Goal: Information Seeking & Learning: Learn about a topic

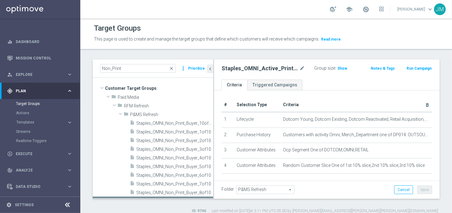
scroll to position [27, 0]
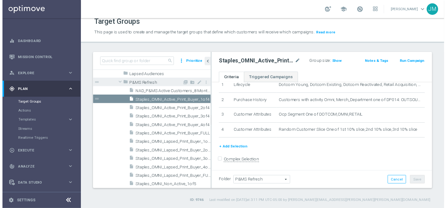
scroll to position [204, 0]
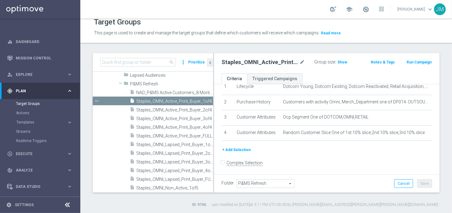
click at [411, 61] on button "Run Campaign" at bounding box center [419, 62] width 26 height 7
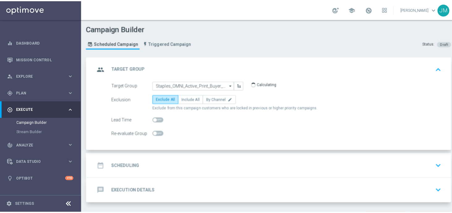
scroll to position [18, 0]
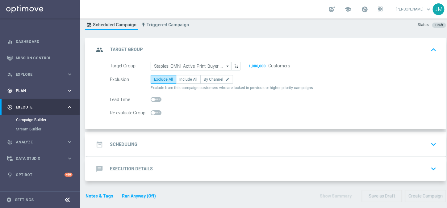
click at [63, 90] on span "Plan" at bounding box center [41, 91] width 51 height 4
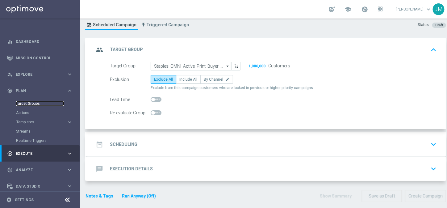
click at [35, 103] on link "Target Groups" at bounding box center [40, 103] width 48 height 5
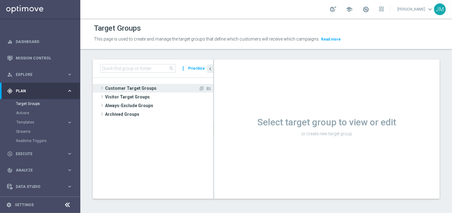
click at [150, 87] on span "Customer Target Groups" at bounding box center [151, 88] width 93 height 9
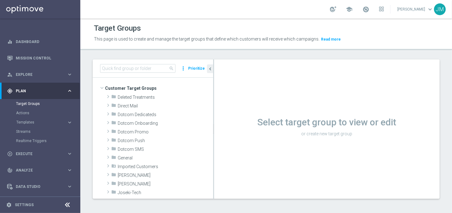
click at [137, 84] on span "Customer Target Groups" at bounding box center [159, 88] width 108 height 9
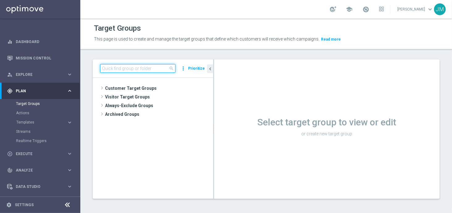
click at [134, 69] on input at bounding box center [137, 68] width 75 height 9
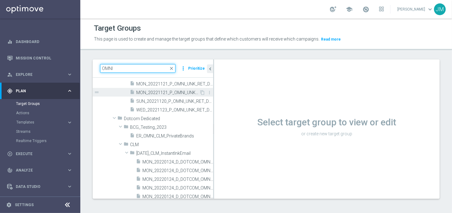
scroll to position [435, 0]
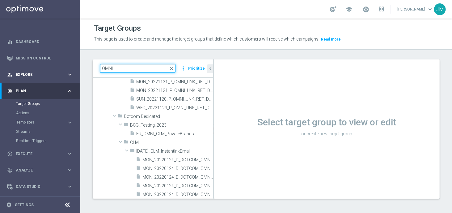
drag, startPoint x: 125, startPoint y: 66, endPoint x: 49, endPoint y: 70, distance: 76.4
click at [49, 70] on main "equalizer Dashboard Mission Control" at bounding box center [226, 106] width 452 height 213
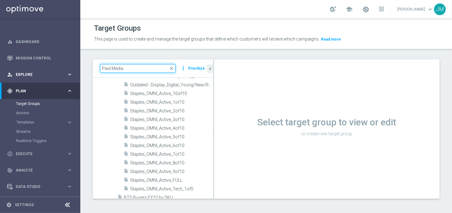
type input "Paid Media"
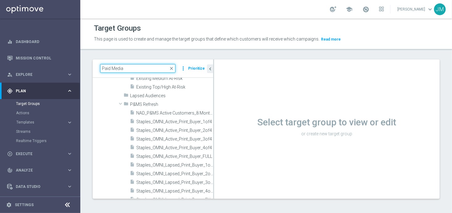
scroll to position [139, 0]
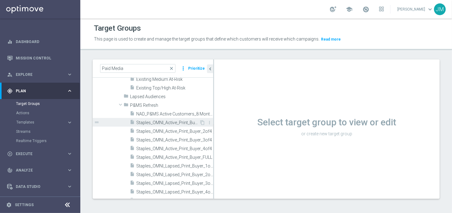
click at [153, 120] on span "Staples_OMNI_Active_Print_Buyer_1of4" at bounding box center [167, 122] width 63 height 5
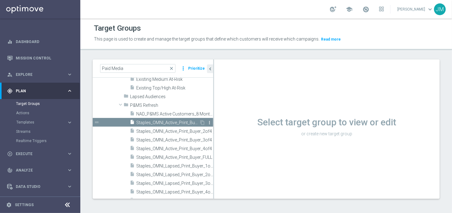
click at [207, 123] on icon "more_vert" at bounding box center [209, 122] width 5 height 5
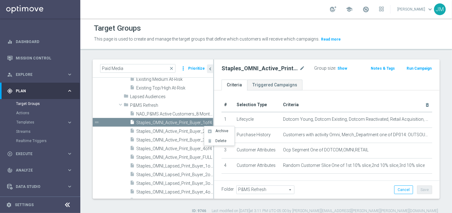
click at [352, 78] on div "Staples_OMNI_Active_Print_Buyer_1of4 mode_edit Group size : Show Notes & Tags R…" at bounding box center [327, 69] width 226 height 20
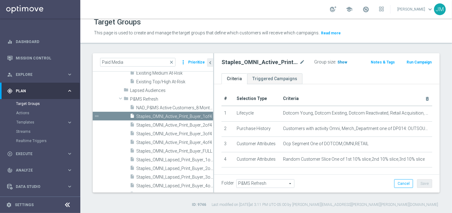
click at [339, 62] on span "Show" at bounding box center [342, 62] width 10 height 4
click at [300, 61] on icon "mode_edit" at bounding box center [302, 61] width 6 height 7
click at [244, 62] on input "Staples_OMNI_Active_Print_Buyer_1of4" at bounding box center [260, 62] width 76 height 9
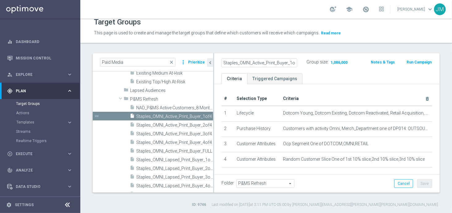
drag, startPoint x: 222, startPoint y: 62, endPoint x: 250, endPoint y: 62, distance: 27.8
click at [250, 62] on input "Staples_OMNI_Active_Print_Buyer_1of4" at bounding box center [260, 62] width 76 height 9
click at [319, 73] on ul "Criteria Triggered Campaigns" at bounding box center [327, 78] width 226 height 11
click at [55, 76] on span "Explore" at bounding box center [41, 75] width 51 height 4
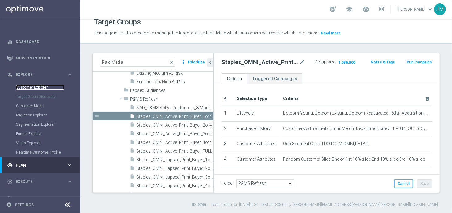
click at [46, 86] on link "Customer Explorer" at bounding box center [40, 87] width 48 height 5
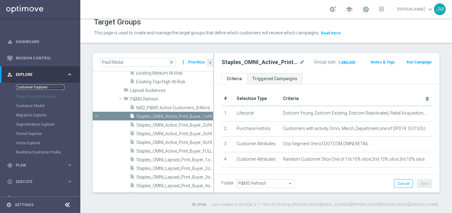
click at [46, 86] on link "Customer Explorer" at bounding box center [40, 87] width 48 height 5
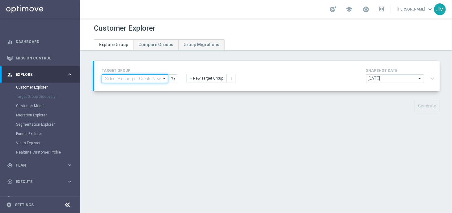
click at [135, 80] on input at bounding box center [135, 78] width 66 height 9
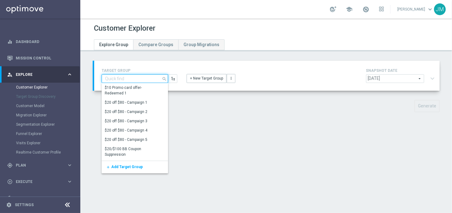
paste input "Staples_OMNI"
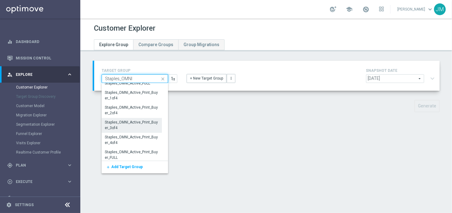
scroll to position [93, 0]
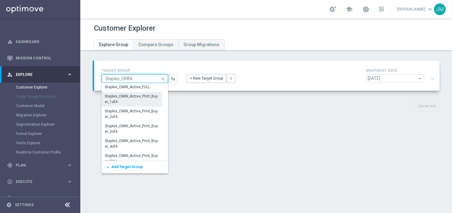
type input "Staples_OMNI"
click at [139, 97] on div "Staples_OMNI_Active_Print_Buyer_1of4" at bounding box center [132, 98] width 54 height 11
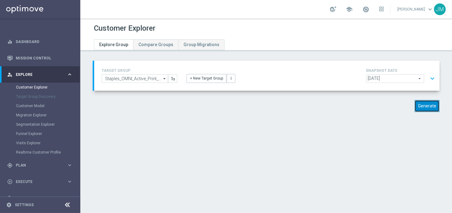
click at [423, 106] on button "Generate" at bounding box center [427, 106] width 25 height 12
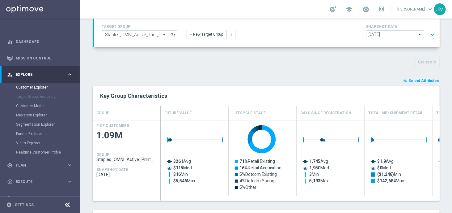
scroll to position [56, 0]
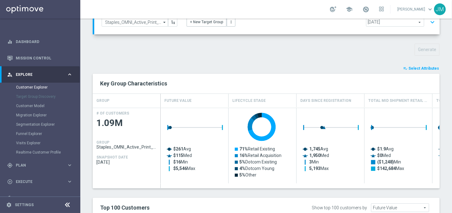
click at [414, 66] on span "Select Attributes" at bounding box center [423, 68] width 31 height 4
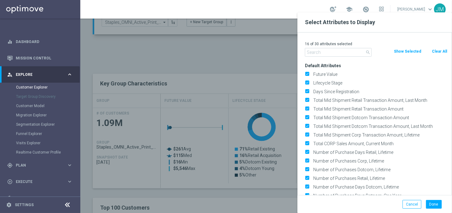
click at [441, 48] on button "Clear All" at bounding box center [439, 51] width 16 height 7
checkbox input "false"
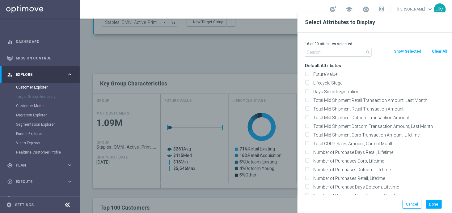
checkbox input "false"
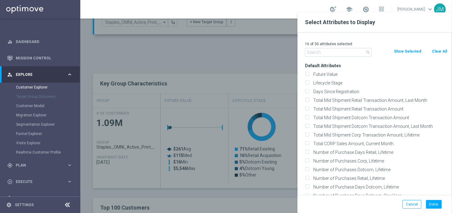
checkbox input "false"
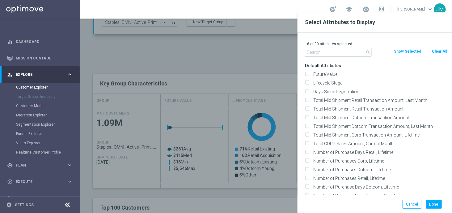
checkbox input "false"
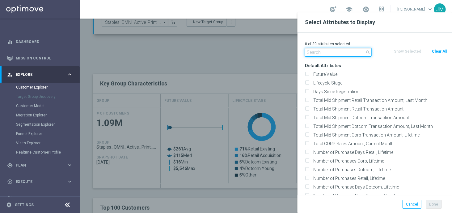
click at [329, 52] on input "text" at bounding box center [338, 52] width 67 height 9
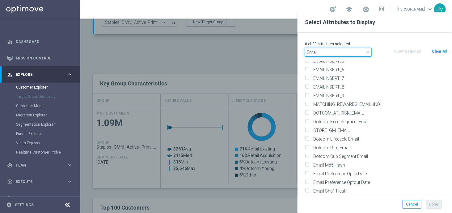
scroll to position [196, 0]
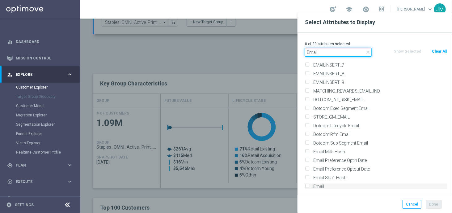
type input "Email"
click at [308, 186] on input "Email" at bounding box center [307, 187] width 4 height 4
checkbox input "true"
drag, startPoint x: 329, startPoint y: 52, endPoint x: 269, endPoint y: 60, distance: 60.5
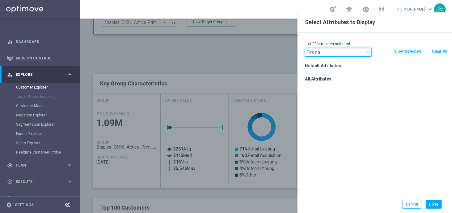
scroll to position [0, 0]
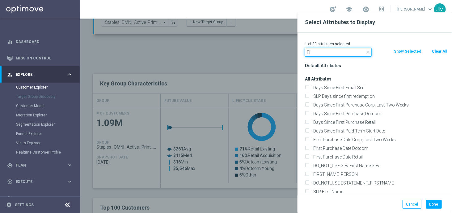
type input "F"
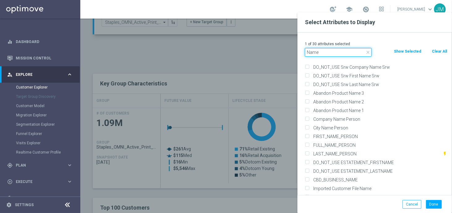
scroll to position [21, 0]
type input "Name"
click at [308, 135] on input "FIRST_NAME_PERSON" at bounding box center [307, 136] width 4 height 4
checkbox input "true"
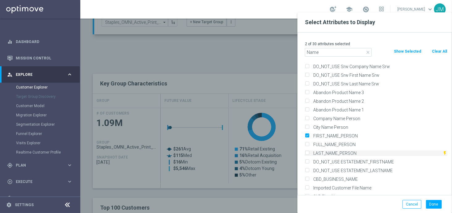
click at [308, 153] on input "LAST_NAME_PERSON" at bounding box center [307, 154] width 4 height 4
checkbox input "true"
drag, startPoint x: 321, startPoint y: 53, endPoint x: 271, endPoint y: 55, distance: 50.4
type input "O"
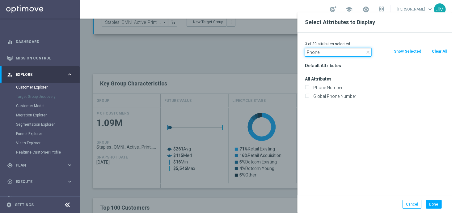
scroll to position [0, 0]
type input "Phone"
click at [309, 87] on input "Phone Number" at bounding box center [307, 88] width 4 height 4
checkbox input "true"
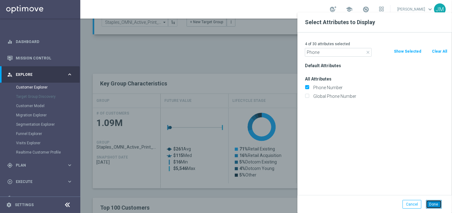
click at [436, 204] on button "Done" at bounding box center [434, 204] width 16 height 9
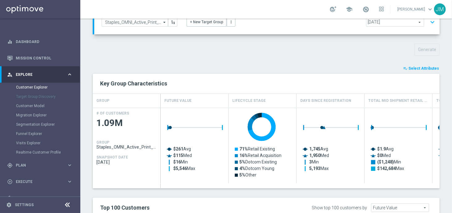
type input "Search"
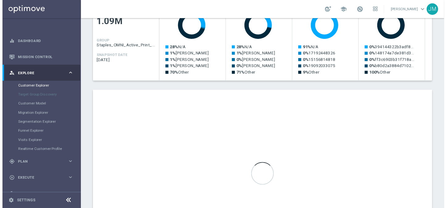
scroll to position [222, 0]
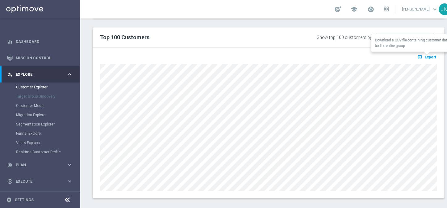
click at [428, 57] on span "Export" at bounding box center [430, 57] width 11 height 4
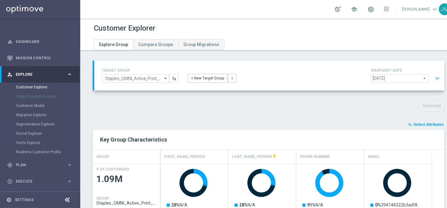
scroll to position [4, 0]
click at [338, 100] on div "Generate" at bounding box center [268, 106] width 361 height 12
click at [155, 74] on input "Staples_OMNI_Active_Print_Buyer_1of4" at bounding box center [136, 78] width 68 height 9
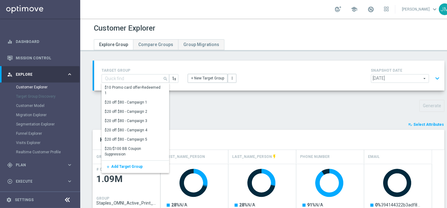
click at [201, 100] on div "Generate" at bounding box center [268, 106] width 361 height 12
type input "Staples_OMNI_Active_Print_Buyer_1of4"
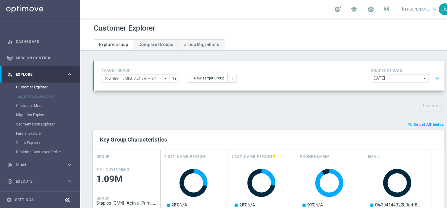
scroll to position [0, 0]
click at [166, 78] on icon "arrow_drop_down" at bounding box center [166, 78] width 6 height 8
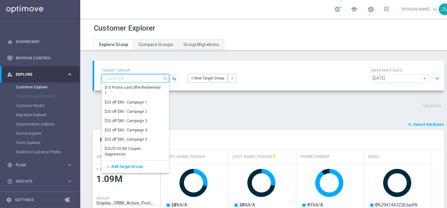
click at [146, 79] on input at bounding box center [136, 78] width 68 height 9
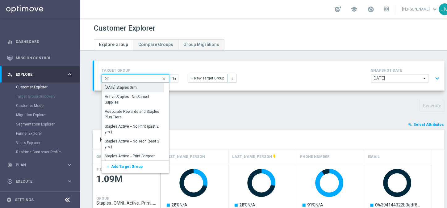
type input "S"
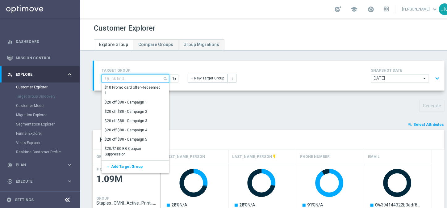
click at [132, 74] on input at bounding box center [136, 78] width 68 height 9
paste input "Staples_OMNI"
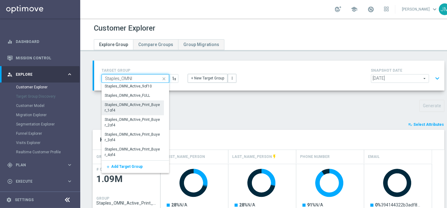
scroll to position [85, 0]
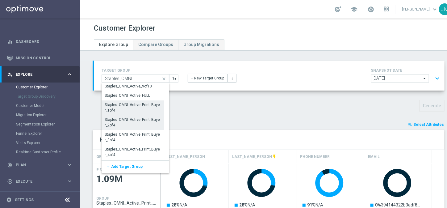
click at [135, 120] on div "Staples_OMNI_Active_Print_Buyer_2of4" at bounding box center [133, 122] width 56 height 11
type input "Staples_OMNI_Active_Print_Buyer_2of4"
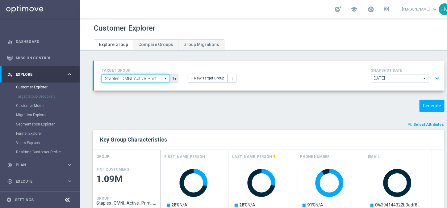
scroll to position [0, 16]
drag, startPoint x: 150, startPoint y: 79, endPoint x: 206, endPoint y: 78, distance: 55.9
click at [206, 78] on div "TARGET GROUP Staples_OMNI_Active_Print_Buyer_2of4 Staples_OMNI_Active_Print_Buy…" at bounding box center [269, 76] width 345 height 18
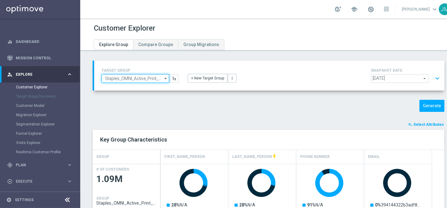
click at [144, 79] on input "Staples_OMNI_Active_Print_Buyer_2of4" at bounding box center [136, 78] width 68 height 9
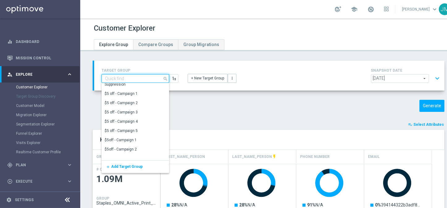
click at [144, 79] on input at bounding box center [136, 78] width 68 height 9
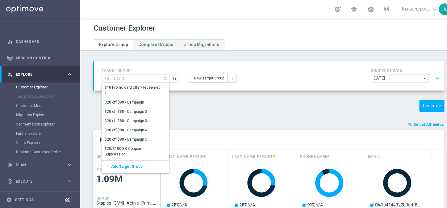
click at [199, 107] on div "Generate" at bounding box center [268, 106] width 361 height 12
type input "Staples_OMNI_Active_Print_Buyer_2of4"
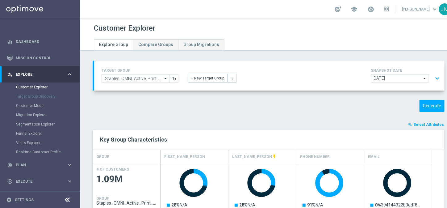
click at [125, 74] on div "TARGET GROUP Staples_OMNI_Active_Print_Buyer_2of4 Staples_OMNI_Active_Print_Buy…" at bounding box center [140, 75] width 86 height 16
drag, startPoint x: 104, startPoint y: 78, endPoint x: 205, endPoint y: 78, distance: 100.7
click at [205, 78] on div "TARGET GROUP Staples_OMNI_Active_Print_Buyer_2of4 Staples_OMNI_Active_Print_Buy…" at bounding box center [269, 76] width 345 height 18
click at [202, 107] on div "Generate" at bounding box center [268, 106] width 361 height 12
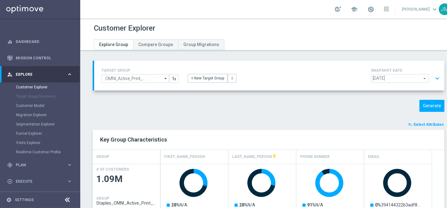
scroll to position [0, 0]
click at [426, 106] on button "Generate" at bounding box center [432, 106] width 25 height 12
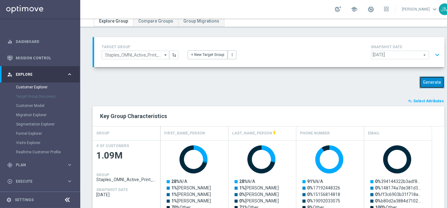
scroll to position [25, 0]
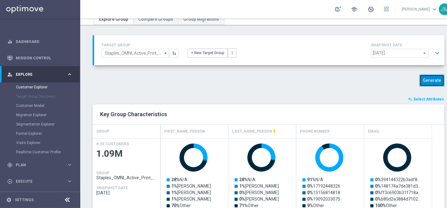
click at [437, 76] on button "Generate" at bounding box center [432, 80] width 25 height 12
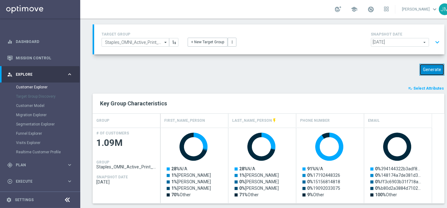
scroll to position [36, 0]
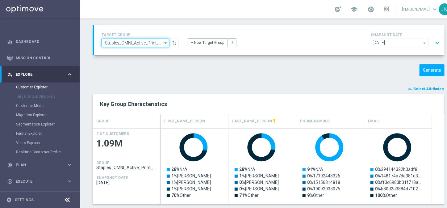
click at [142, 40] on input "Staples_OMNI_Active_Print_Buyer_2of4" at bounding box center [136, 43] width 68 height 9
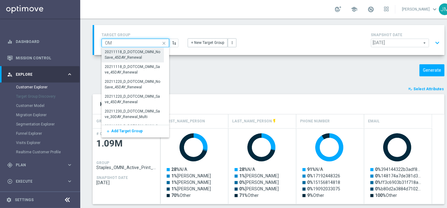
type input "O"
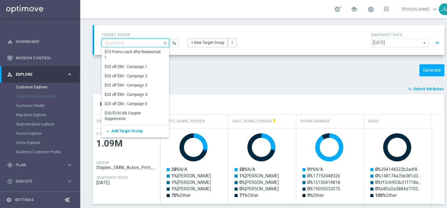
click at [131, 41] on input at bounding box center [136, 43] width 68 height 9
paste input "Staples_OMNI"
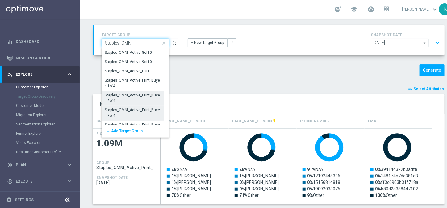
scroll to position [104, 0]
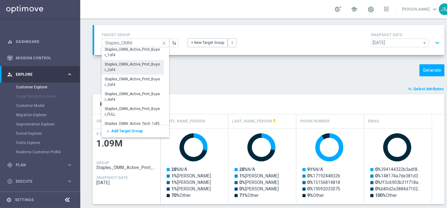
click at [135, 66] on div "Staples_OMNI_Active_Print_Buyer_2of4" at bounding box center [133, 66] width 56 height 11
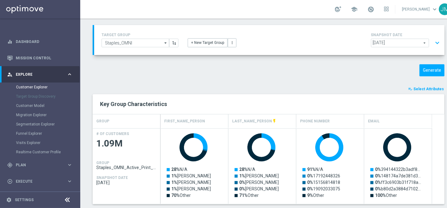
type input "Staples_OMNI_Active_Print_Buyer_2of4"
click at [427, 70] on button "Generate" at bounding box center [432, 70] width 25 height 12
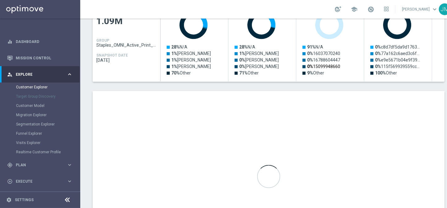
scroll to position [158, 0]
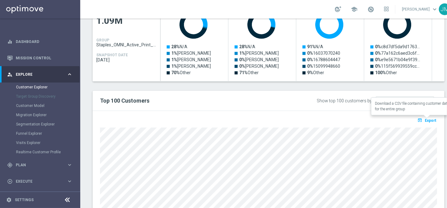
click at [432, 120] on span "Export" at bounding box center [430, 120] width 11 height 4
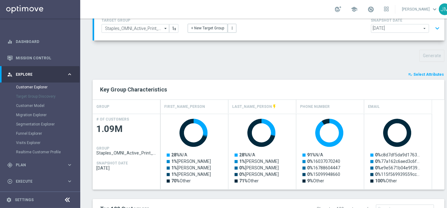
scroll to position [51, 0]
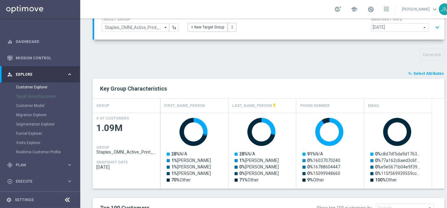
click at [336, 73] on div "playlist_add_check Select Attributes" at bounding box center [268, 73] width 361 height 7
click at [317, 63] on div "TARGET GROUP Staples_OMNI_Active_Print_Buyer_2of4 Staples_OMNI_Active_Print_Buy…" at bounding box center [268, 194] width 377 height 369
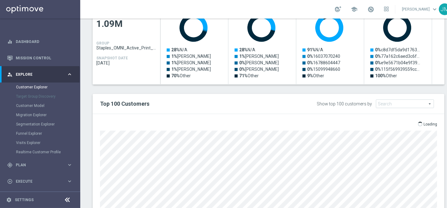
scroll to position [193, 0]
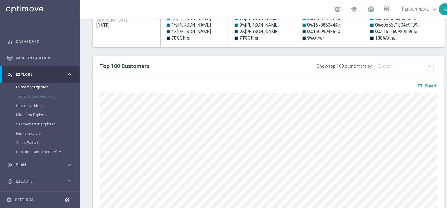
click at [279, 69] on div "Top 100 Customers" at bounding box center [196, 66] width 202 height 11
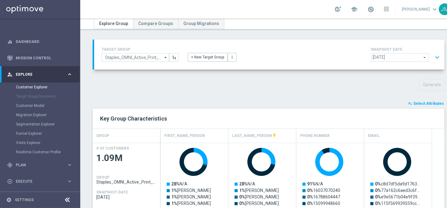
scroll to position [0, 0]
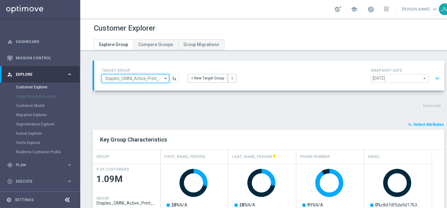
click at [158, 79] on input "Staples_OMNI_Active_Print_Buyer_2of4" at bounding box center [136, 78] width 68 height 9
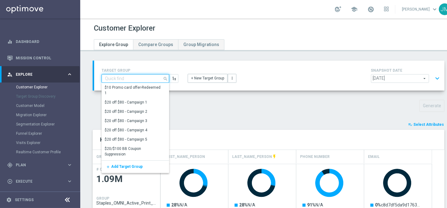
paste input "Staples_OMNI"
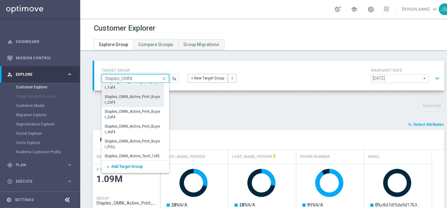
scroll to position [108, 0]
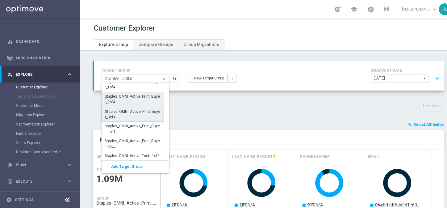
click at [130, 116] on div "Staples_OMNI_Active_Print_Buyer_3of4" at bounding box center [133, 114] width 56 height 11
type input "Staples_OMNI_Active_Print_Buyer_3of4"
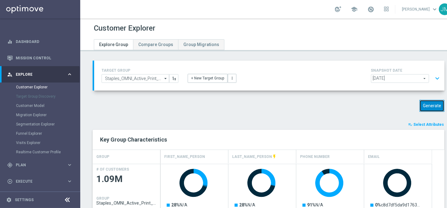
click at [437, 103] on button "Generate" at bounding box center [432, 106] width 25 height 12
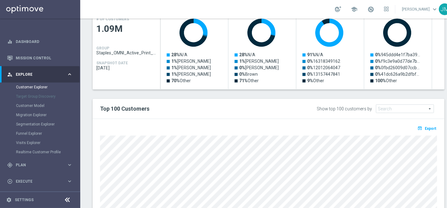
scroll to position [222, 0]
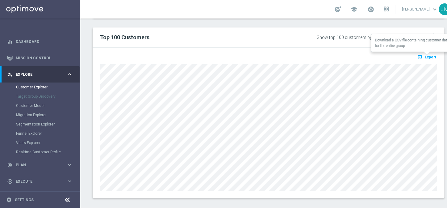
click at [430, 57] on span "Export" at bounding box center [430, 57] width 11 height 4
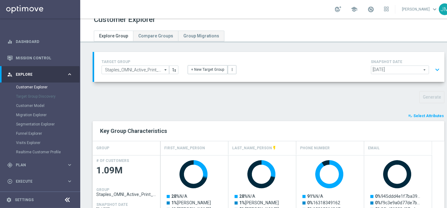
scroll to position [0, 0]
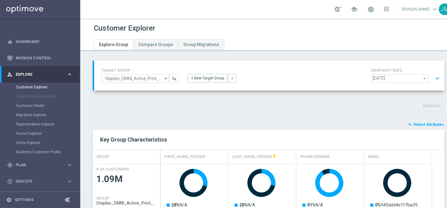
click at [350, 106] on div "Generate" at bounding box center [268, 106] width 361 height 12
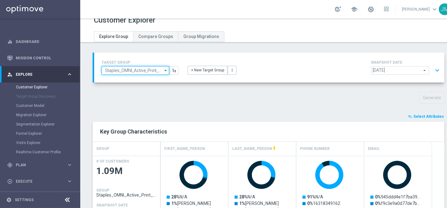
click at [156, 68] on input "Staples_OMNI_Active_Print_Buyer_3of4" at bounding box center [136, 70] width 68 height 9
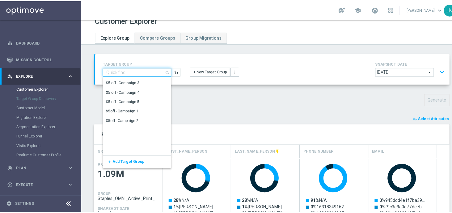
scroll to position [0, 0]
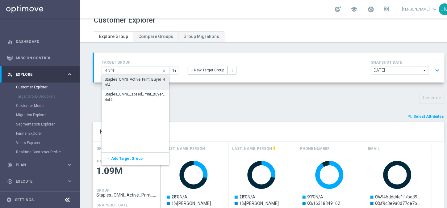
click at [144, 82] on div "Staples_OMNI_Active_Print_Buyer_4of4" at bounding box center [135, 82] width 61 height 11
type input "Staples_OMNI_Active_Print_Buyer_4of4"
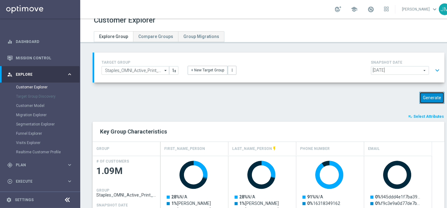
click at [435, 97] on button "Generate" at bounding box center [432, 98] width 25 height 12
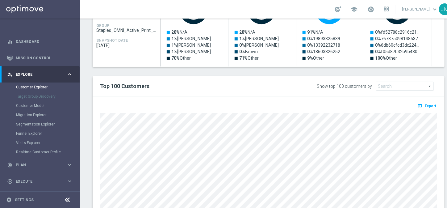
scroll to position [172, 0]
click at [419, 103] on icon "open_in_browser" at bounding box center [421, 105] width 6 height 5
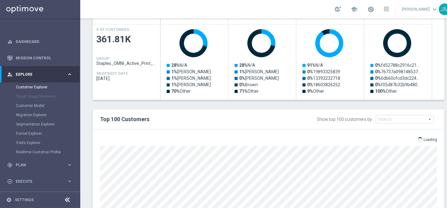
scroll to position [140, 0]
click at [365, 105] on div "playlist_add_check Select Attributes Key Group Characteristics GROUP FIRST_NAME…" at bounding box center [269, 130] width 352 height 299
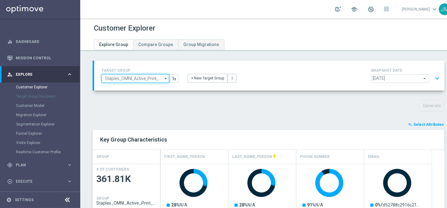
click at [147, 78] on input "Staples_OMNI_Active_Print_Buyer_4of4" at bounding box center [136, 78] width 68 height 9
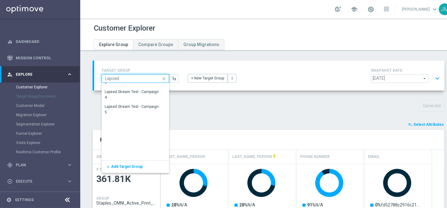
scroll to position [255, 0]
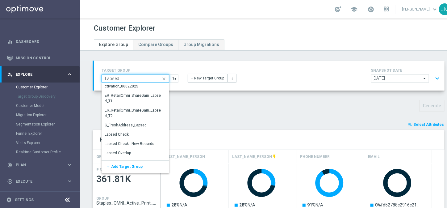
drag, startPoint x: 123, startPoint y: 77, endPoint x: 83, endPoint y: 81, distance: 40.4
type input "Staples_OMNI_Active_Print_Buyer_4of4"
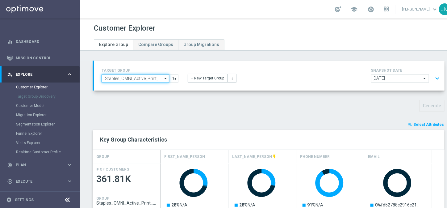
click at [135, 78] on input "Staples_OMNI_Active_Print_Buyer_4of4" at bounding box center [136, 78] width 68 height 9
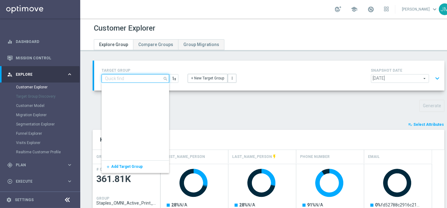
scroll to position [0, 0]
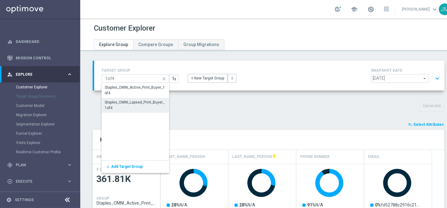
click at [128, 106] on div "Staples_OMNI_Lapsed_Print_Buyer_1of4" at bounding box center [135, 104] width 61 height 11
type input "Staples_OMNI_Lapsed_Print_Buyer_1of4"
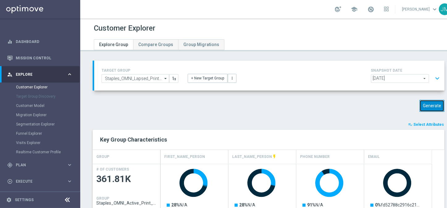
click at [433, 106] on button "Generate" at bounding box center [432, 106] width 25 height 12
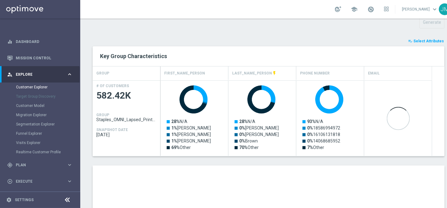
scroll to position [61, 0]
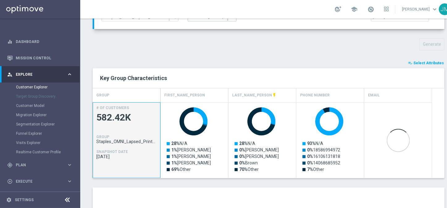
drag, startPoint x: 96, startPoint y: 141, endPoint x: 154, endPoint y: 141, distance: 57.8
click at [154, 141] on span "Staples_OMNI_Lapsed_Print_Buyer_1of4" at bounding box center [126, 141] width 61 height 5
copy span "Staples_OMNI_Lapsed_Print_B"
click at [194, 55] on div "TARGET GROUP Staples_OMNI_Lapsed_Print_Buyer_1of4 Staples_OMNI_Lapsed_Print_Buy…" at bounding box center [268, 183] width 377 height 369
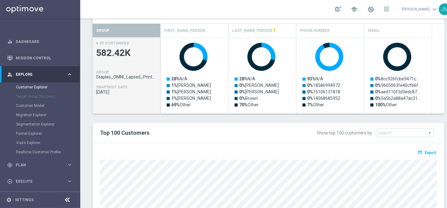
scroll to position [124, 0]
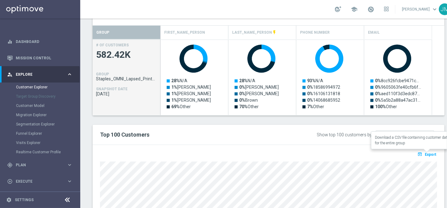
click at [426, 152] on span "Export" at bounding box center [430, 154] width 11 height 4
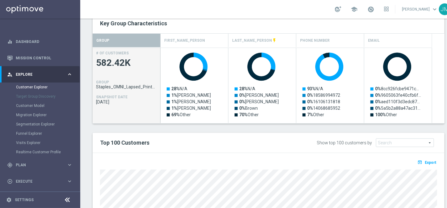
scroll to position [0, 0]
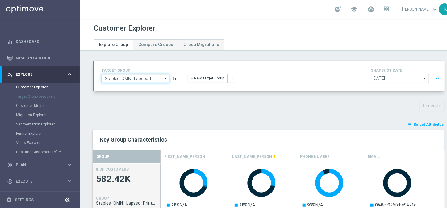
click at [153, 74] on input "Staples_OMNI_Lapsed_Print_Buyer_1of4" at bounding box center [136, 78] width 68 height 9
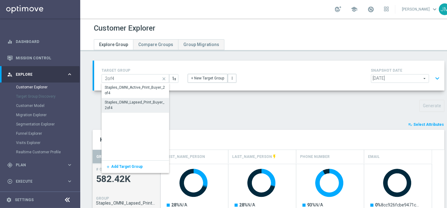
click at [150, 99] on div "Staples_OMNI_Lapsed_Print_Buyer_2of4" at bounding box center [135, 104] width 61 height 11
type input "Staples_OMNI_Lapsed_Print_Buyer_2of4"
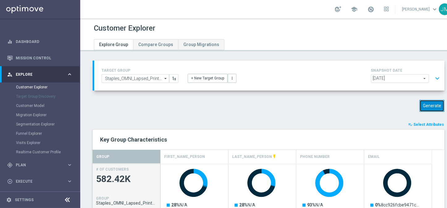
click at [435, 105] on button "Generate" at bounding box center [432, 106] width 25 height 12
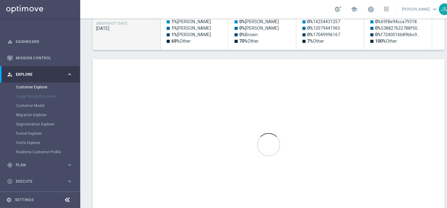
scroll to position [191, 0]
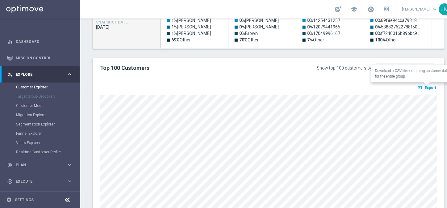
click at [425, 86] on span "Export" at bounding box center [430, 88] width 11 height 4
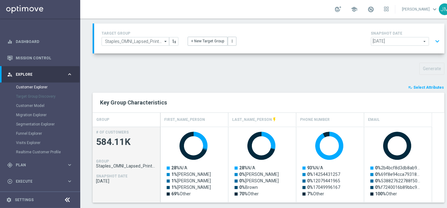
scroll to position [0, 0]
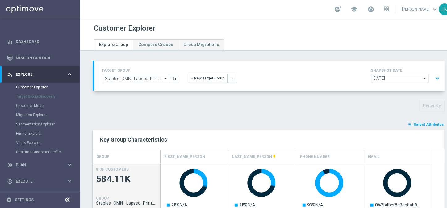
click at [440, 39] on div at bounding box center [268, 39] width 359 height 11
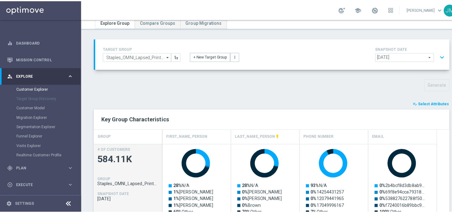
scroll to position [26, 0]
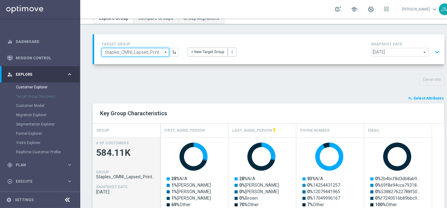
click at [145, 52] on input "Staples_OMNI_Lapsed_Print_Buyer_2of4" at bounding box center [136, 52] width 68 height 9
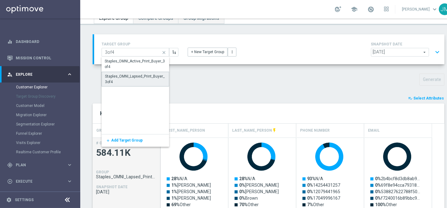
click at [142, 80] on div "Staples_OMNI_Lapsed_Print_Buyer_3of4" at bounding box center [135, 79] width 61 height 11
type input "Staples_OMNI_Lapsed_Print_Buyer_3of4"
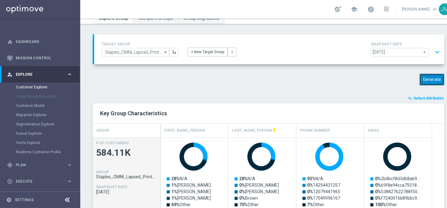
click at [434, 78] on button "Generate" at bounding box center [432, 80] width 25 height 12
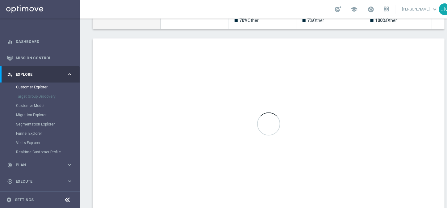
scroll to position [222, 0]
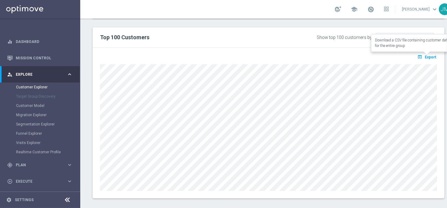
click at [434, 57] on span "Export" at bounding box center [430, 57] width 11 height 4
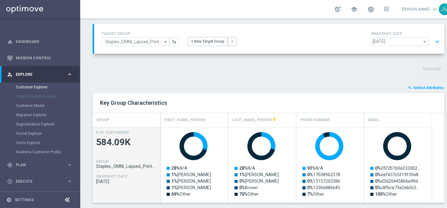
scroll to position [0, 0]
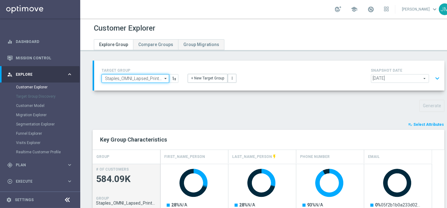
click at [146, 78] on input "Staples_OMNI_Lapsed_Print_Buyer_3of4" at bounding box center [136, 78] width 68 height 9
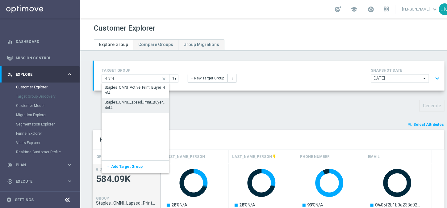
click at [150, 106] on div "Staples_OMNI_Lapsed_Print_Buyer_4of4" at bounding box center [135, 104] width 61 height 11
type input "Staples_OMNI_Lapsed_Print_Buyer_4of4"
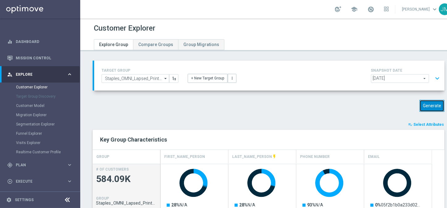
click at [431, 107] on button "Generate" at bounding box center [432, 106] width 25 height 12
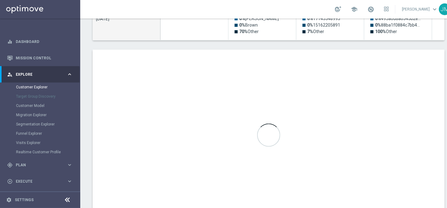
scroll to position [222, 0]
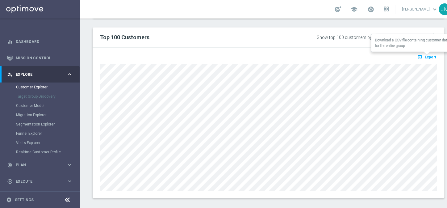
click at [430, 55] on span "Export" at bounding box center [430, 57] width 11 height 4
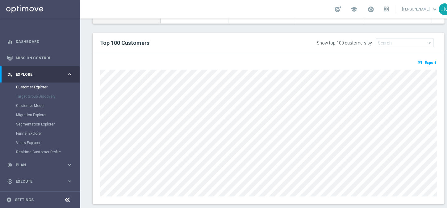
scroll to position [216, 0]
